Goal: Task Accomplishment & Management: Manage account settings

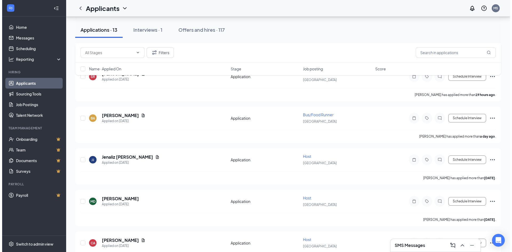
scroll to position [80, 0]
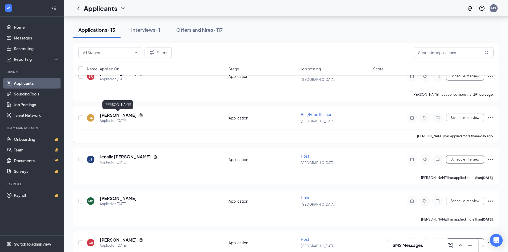
click at [127, 114] on h5 "[PERSON_NAME]" at bounding box center [118, 115] width 37 height 6
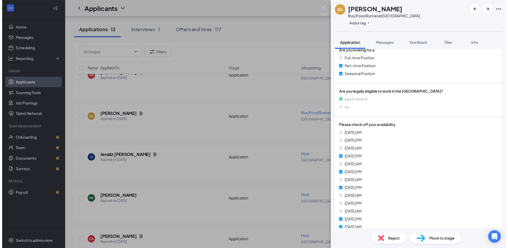
scroll to position [187, 0]
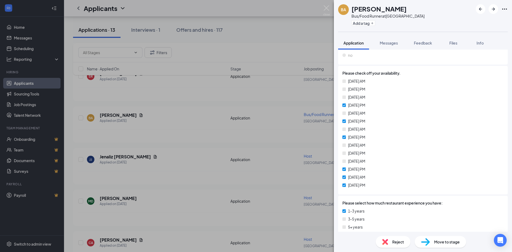
click at [219, 126] on div "BA [PERSON_NAME] Bus/Food Runner at [GEOGRAPHIC_DATA] Add a tag Application Mes…" at bounding box center [256, 126] width 512 height 252
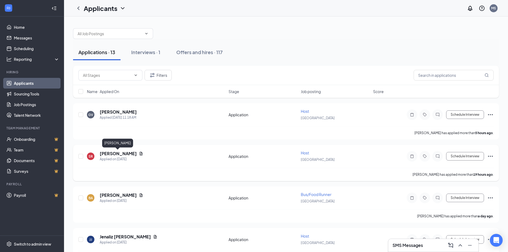
click at [117, 152] on h5 "[PERSON_NAME]" at bounding box center [118, 154] width 37 height 6
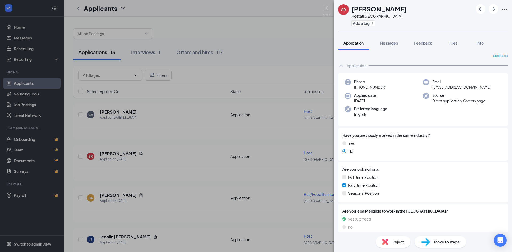
click at [195, 122] on div "SR [PERSON_NAME] Host at [GEOGRAPHIC_DATA] Add a tag Application Messages Feedb…" at bounding box center [256, 126] width 512 height 252
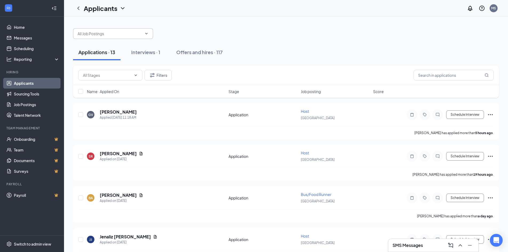
click at [148, 33] on icon "ChevronDown" at bounding box center [146, 33] width 4 height 4
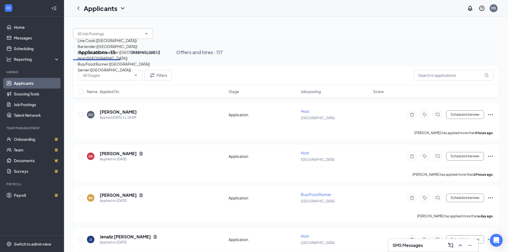
click at [110, 67] on div "Bus/Food Runner ([GEOGRAPHIC_DATA])" at bounding box center [114, 64] width 72 height 6
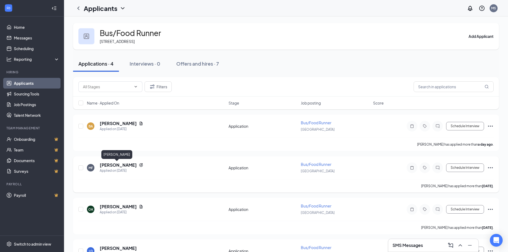
click at [121, 166] on h5 "[PERSON_NAME]" at bounding box center [118, 165] width 37 height 6
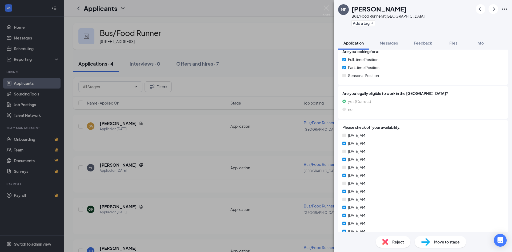
scroll to position [160, 0]
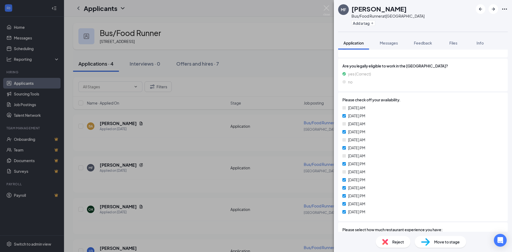
click at [436, 240] on span "Move to stage" at bounding box center [447, 242] width 26 height 6
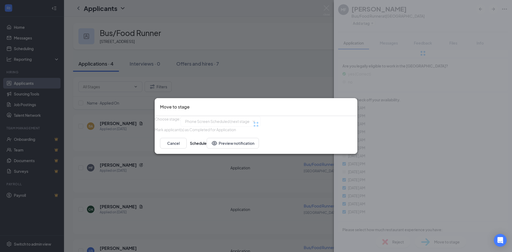
type input "Phone Screen Scheduled (next stage)"
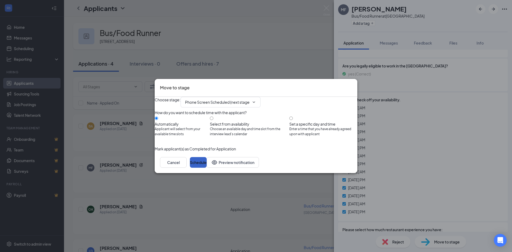
click at [207, 168] on button "Schedule" at bounding box center [198, 162] width 17 height 11
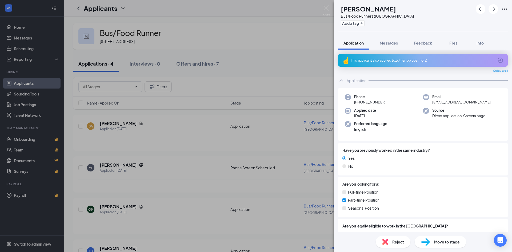
click at [267, 39] on div "OK [PERSON_NAME] Bus/Food Runner at [GEOGRAPHIC_DATA] Add a tag Application Mes…" at bounding box center [256, 126] width 512 height 252
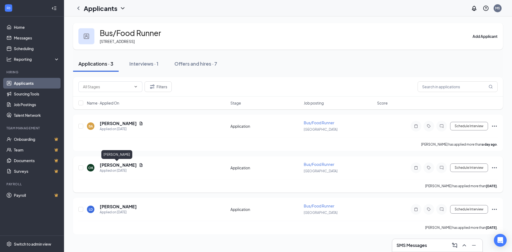
click at [113, 166] on h5 "[PERSON_NAME]" at bounding box center [118, 165] width 37 height 6
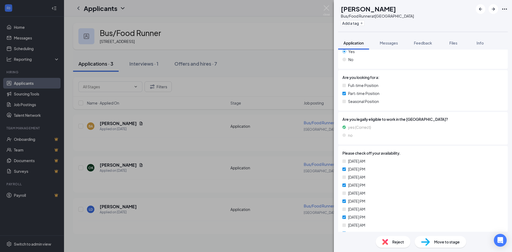
scroll to position [160, 0]
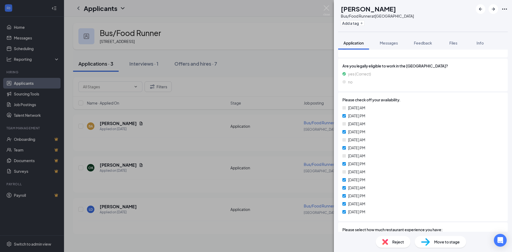
click at [440, 242] on span "Move to stage" at bounding box center [447, 242] width 26 height 6
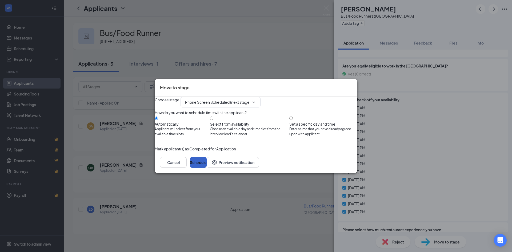
click at [207, 168] on button "Schedule" at bounding box center [198, 162] width 17 height 11
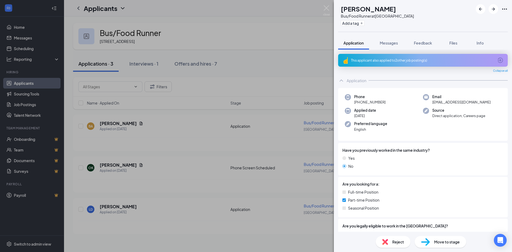
click at [171, 127] on div "LD [PERSON_NAME] Bus/Food Runner at [GEOGRAPHIC_DATA] Add a tag Application Mes…" at bounding box center [256, 126] width 512 height 252
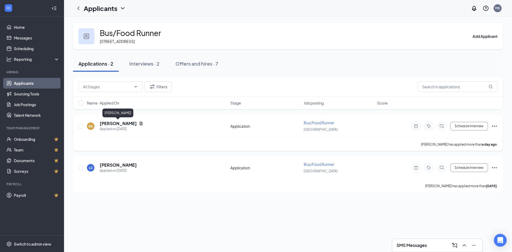
click at [114, 121] on h5 "[PERSON_NAME]" at bounding box center [118, 124] width 37 height 6
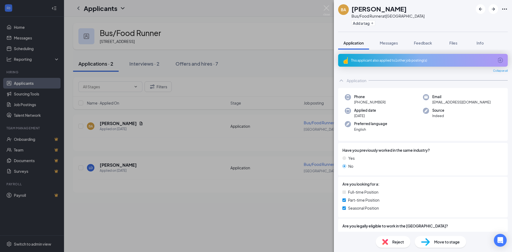
click at [395, 242] on span "Reject" at bounding box center [398, 242] width 12 height 6
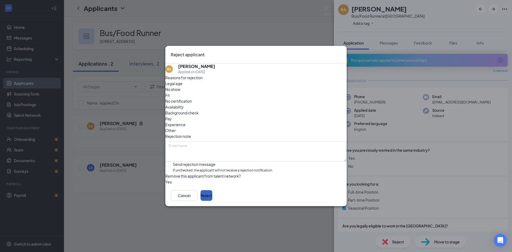
click at [212, 196] on button "Reject" at bounding box center [207, 195] width 12 height 11
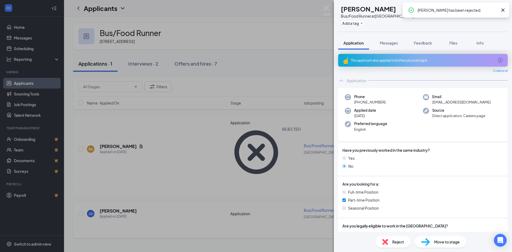
click at [103, 158] on div "LD [PERSON_NAME] Bus/Food Runner at [GEOGRAPHIC_DATA] Add a tag Application Mes…" at bounding box center [256, 126] width 512 height 252
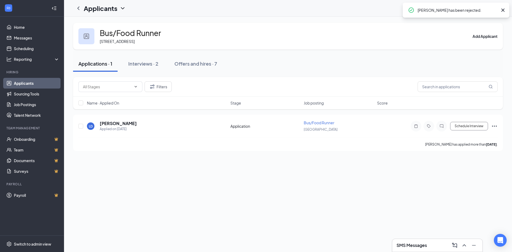
click at [106, 166] on div "Bus/Food Runner [STREET_ADDRESS] Add Applicant Applications · 1 Interviews · 2 …" at bounding box center [288, 135] width 448 height 236
click at [103, 124] on h5 "[PERSON_NAME]" at bounding box center [118, 124] width 37 height 6
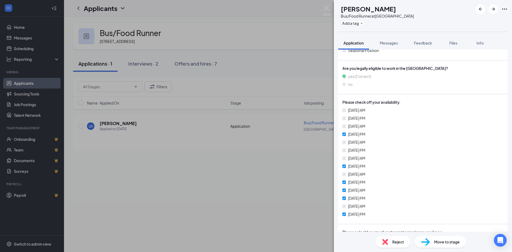
scroll to position [160, 0]
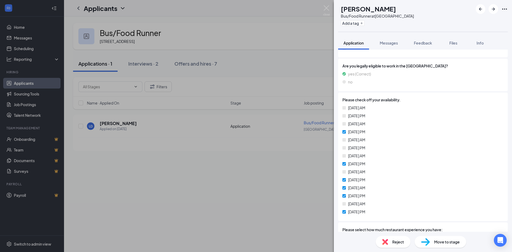
click at [399, 241] on span "Reject" at bounding box center [398, 242] width 12 height 6
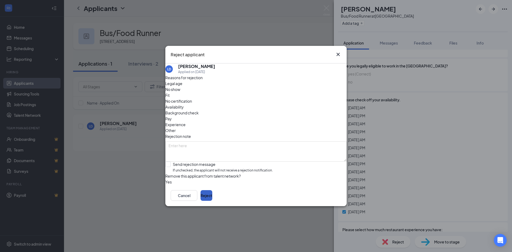
click at [212, 200] on button "Reject" at bounding box center [207, 195] width 12 height 11
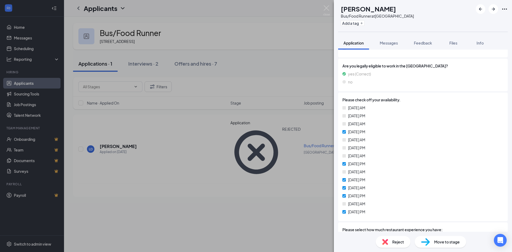
click at [250, 41] on div "LD [PERSON_NAME] Bus/Food Runner at [GEOGRAPHIC_DATA] Add a tag Application Mes…" at bounding box center [256, 126] width 512 height 252
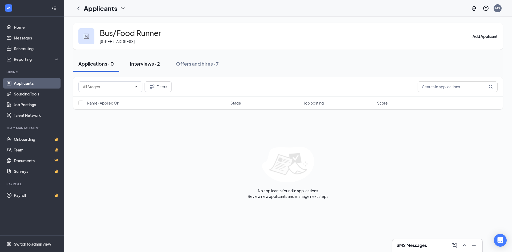
click at [145, 64] on div "Interviews · 2" at bounding box center [145, 63] width 30 height 7
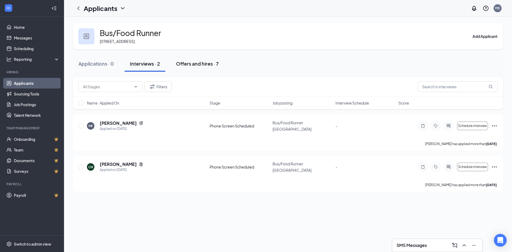
click at [193, 66] on div "Offers and hires · 7" at bounding box center [197, 63] width 43 height 7
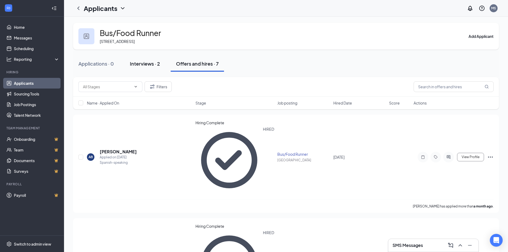
click at [147, 63] on div "Interviews · 2" at bounding box center [145, 63] width 30 height 7
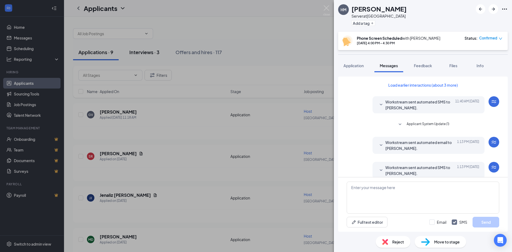
click at [142, 51] on div "HM [PERSON_NAME] Server at [GEOGRAPHIC_DATA] Add a tag Phone Screen Scheduled w…" at bounding box center [256, 126] width 512 height 252
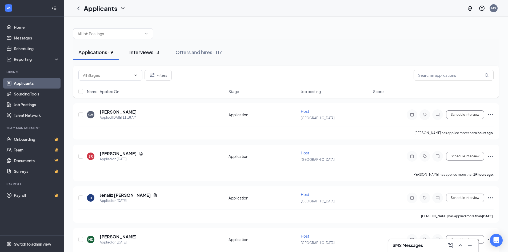
click at [144, 52] on div "Interviews · 3" at bounding box center [144, 52] width 30 height 7
